Goal: Obtain resource: Obtain resource

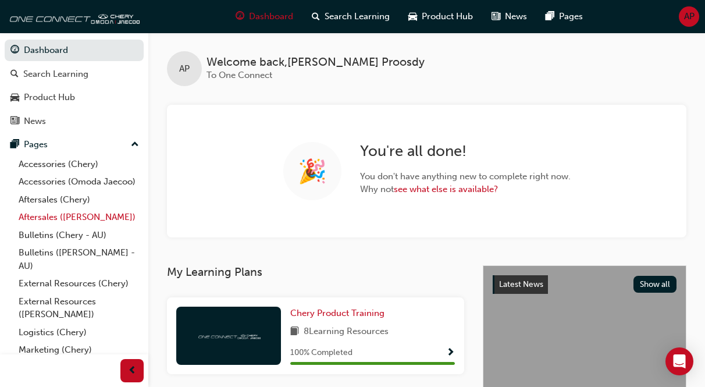
click at [53, 220] on link "Aftersales ([PERSON_NAME])" at bounding box center [79, 217] width 130 height 18
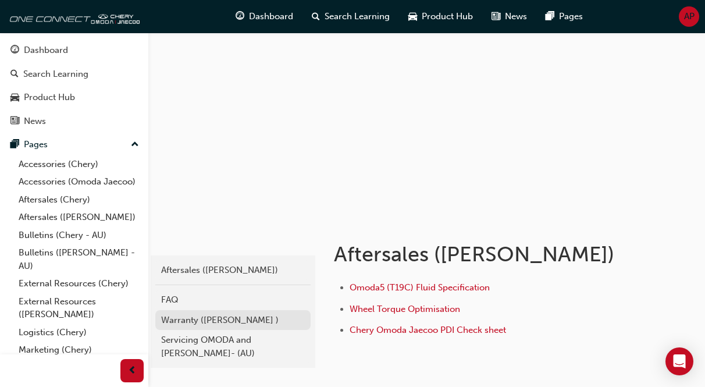
click at [180, 320] on div "Warranty ([PERSON_NAME] )" at bounding box center [233, 319] width 144 height 13
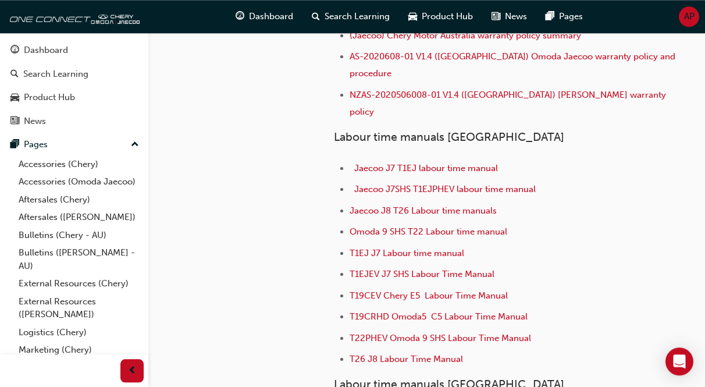
scroll to position [119, 0]
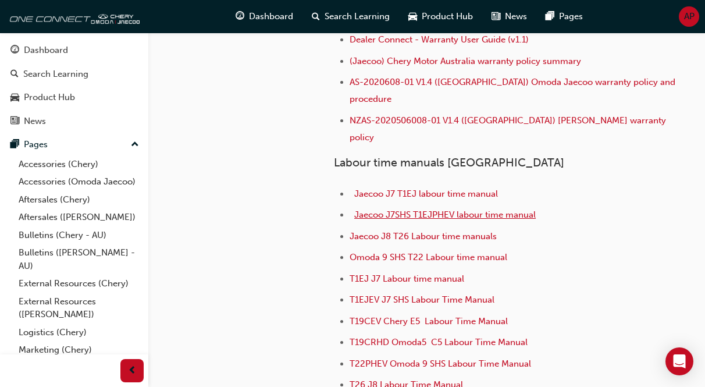
click at [409, 209] on span "Jaecoo J7SHS T1EJPHEV labour time manual" at bounding box center [444, 214] width 181 height 10
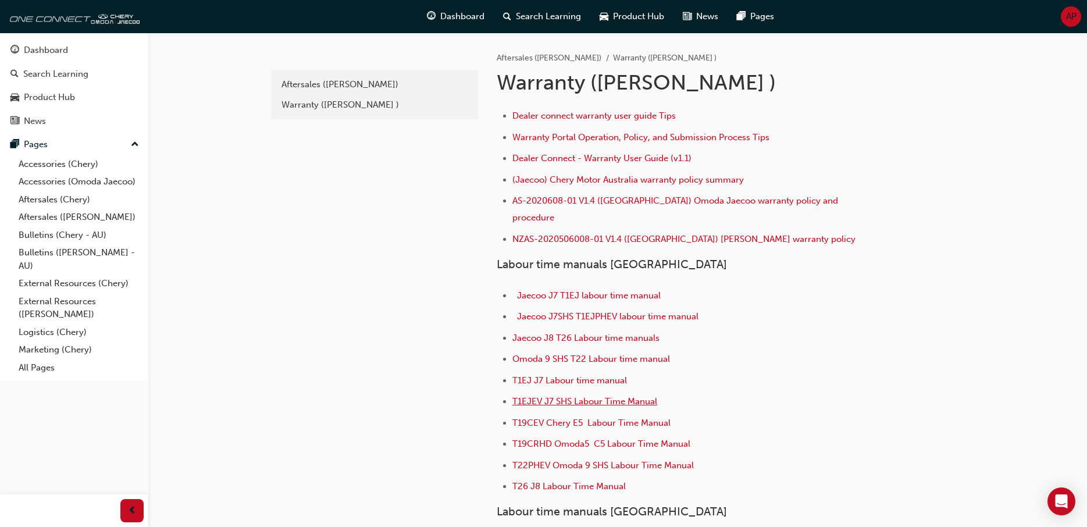
click at [589, 396] on span "T1EJEV J7 SHS Labour Time Manual" at bounding box center [584, 401] width 145 height 10
click at [608, 311] on span "Jaecoo J7SHS T1EJPHEV labour time manual" at bounding box center [607, 316] width 181 height 10
click at [614, 311] on span "Jaecoo J7SHS T1EJPHEV labour time manual" at bounding box center [607, 316] width 181 height 10
click at [575, 311] on span "Jaecoo J7SHS T1EJPHEV labour time manual" at bounding box center [607, 316] width 181 height 10
click at [571, 396] on span "T1EJEV J7 SHS Labour Time Manual" at bounding box center [584, 401] width 145 height 10
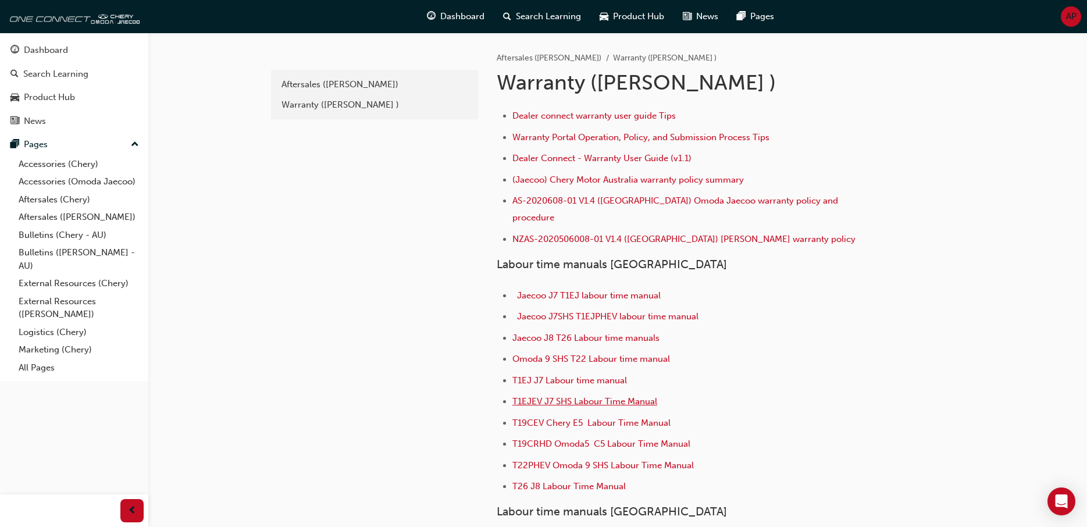
click at [561, 396] on span "T1EJEV J7 SHS Labour Time Manual" at bounding box center [584, 401] width 145 height 10
click at [578, 460] on span "T22PHEV Omoda 9 SHS Labour Time Manual" at bounding box center [602, 465] width 181 height 10
click at [601, 311] on span "Jaecoo J7SHS T1EJPHEV labour time manual" at bounding box center [607, 316] width 181 height 10
click at [594, 311] on span "Jaecoo J7SHS T1EJPHEV labour time manual" at bounding box center [607, 316] width 181 height 10
